Goal: Navigation & Orientation: Find specific page/section

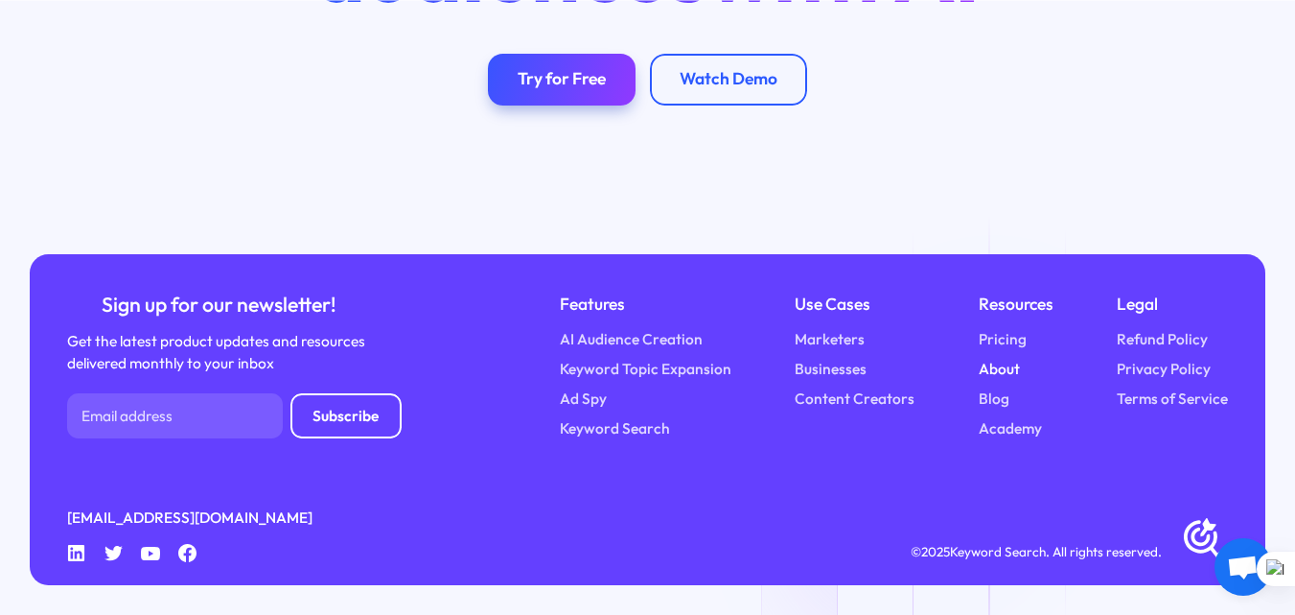
click at [1005, 380] on link "About" at bounding box center [999, 369] width 41 height 22
